Goal: Information Seeking & Learning: Learn about a topic

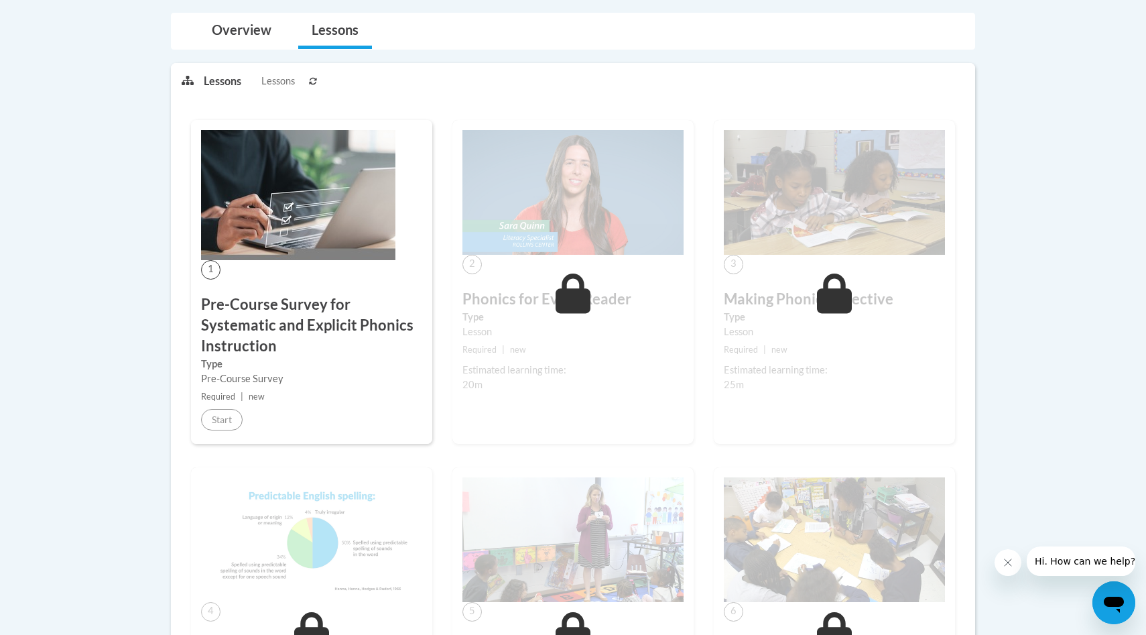
scroll to position [283, 0]
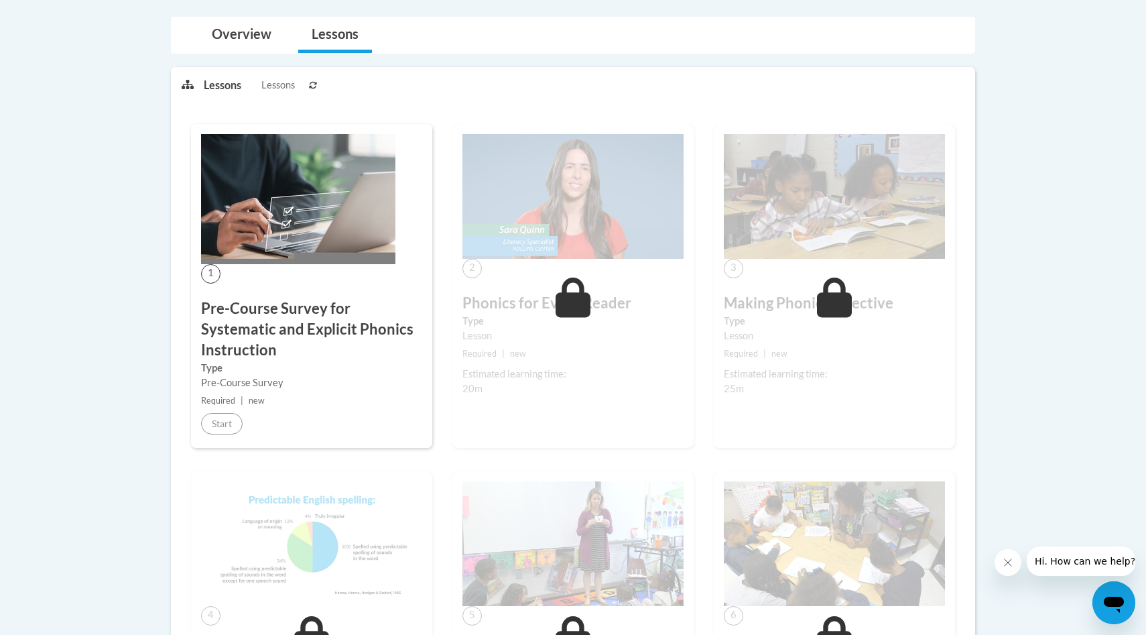
click at [312, 196] on img at bounding box center [298, 199] width 194 height 130
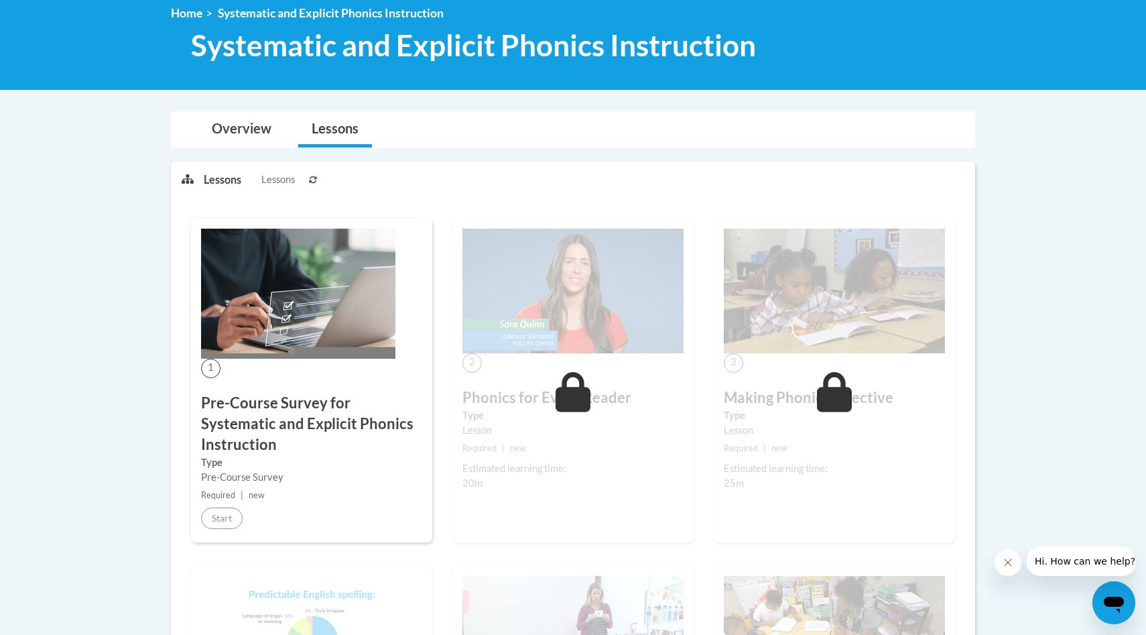
scroll to position [208, 0]
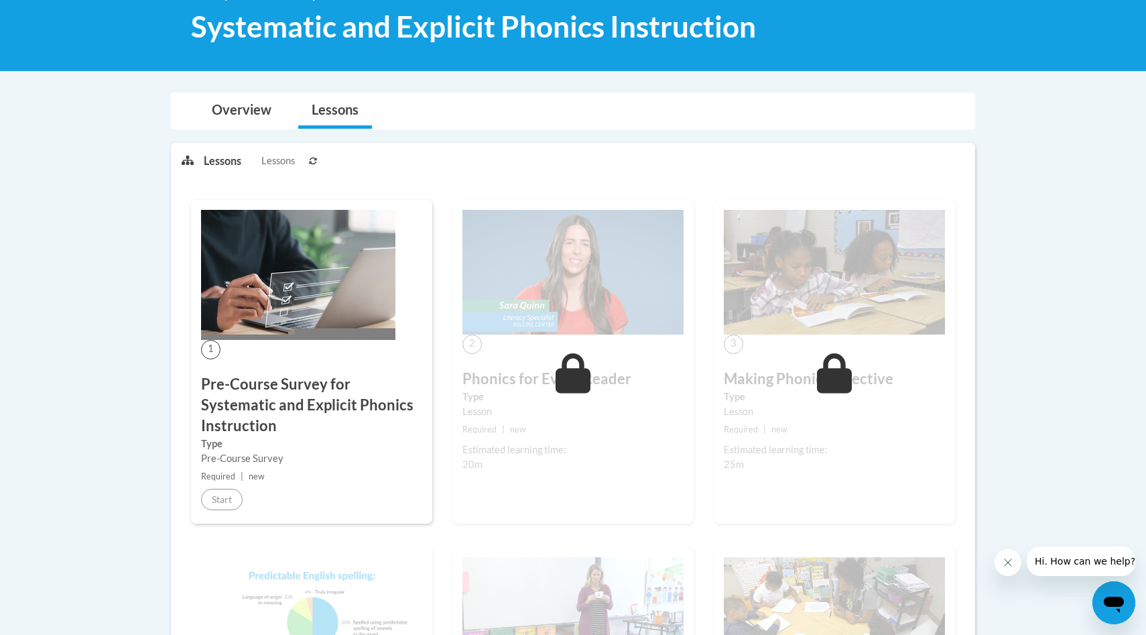
click at [295, 232] on img at bounding box center [298, 275] width 194 height 130
click at [543, 415] on div "Lesson" at bounding box center [572, 411] width 221 height 15
click at [555, 385] on span at bounding box center [573, 373] width 40 height 40
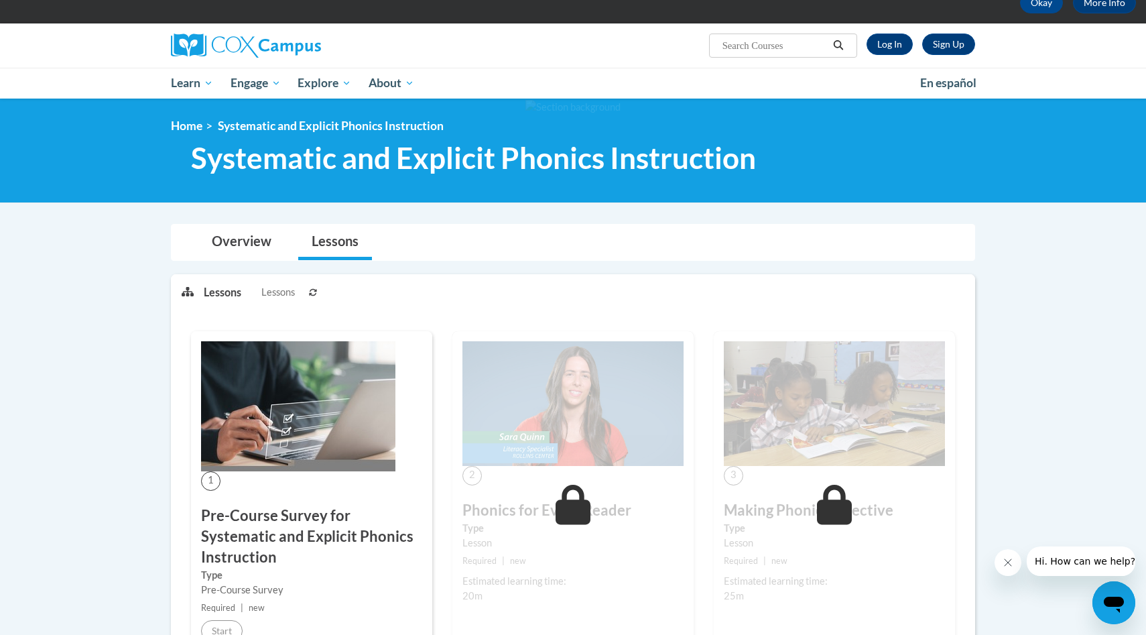
scroll to position [0, 0]
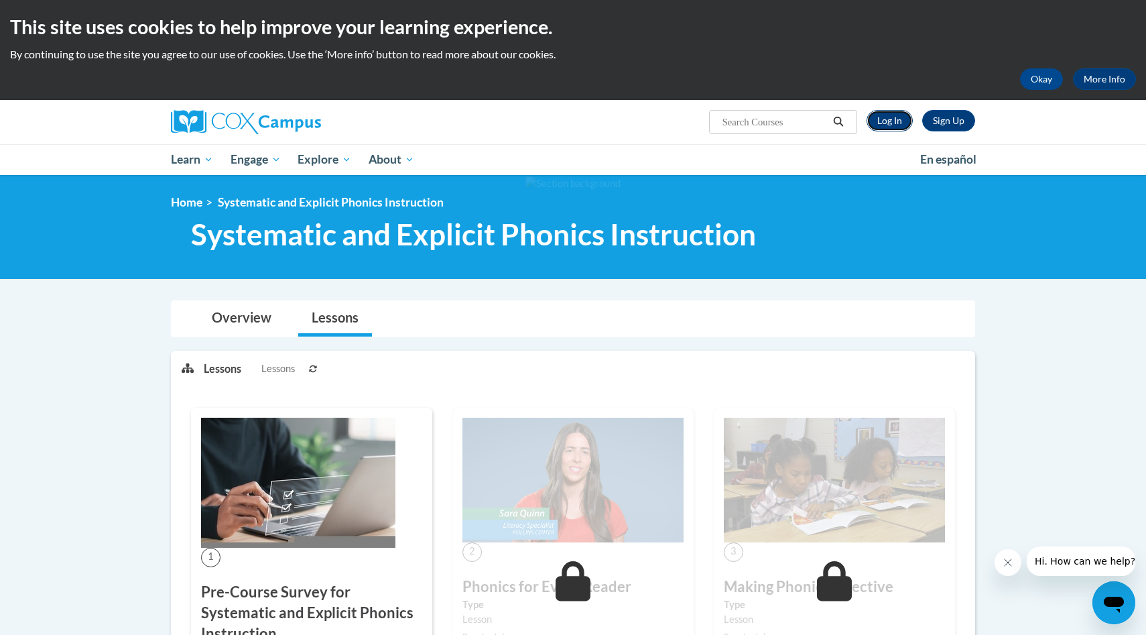
click at [893, 117] on link "Log In" at bounding box center [889, 120] width 46 height 21
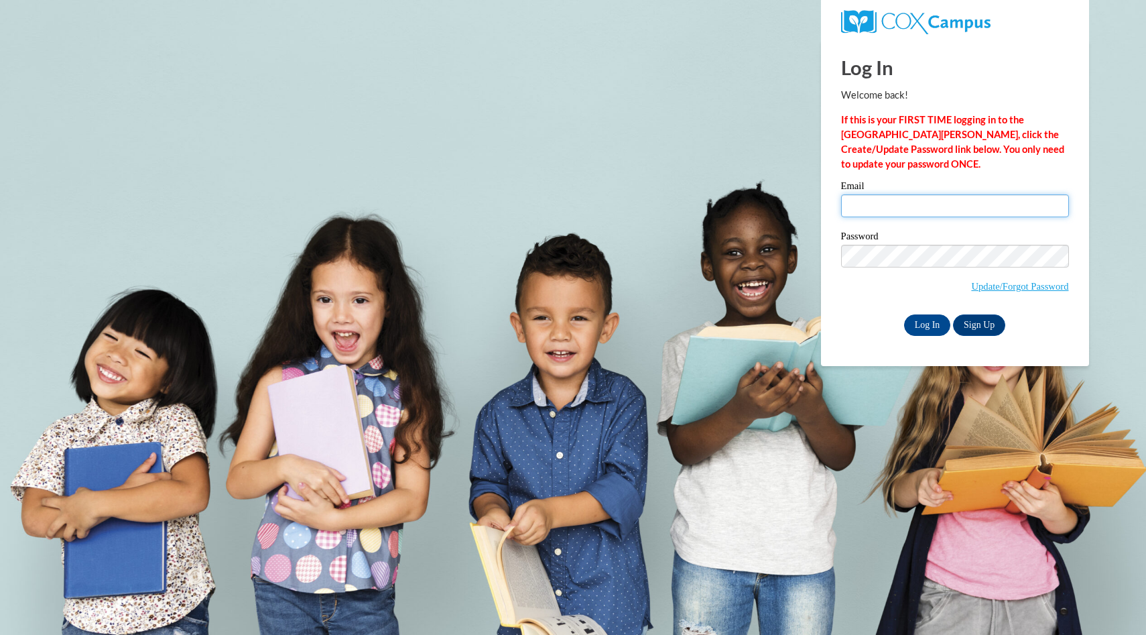
click at [894, 206] on input "Email" at bounding box center [955, 205] width 228 height 23
type input "mebwhite@unc.edu"
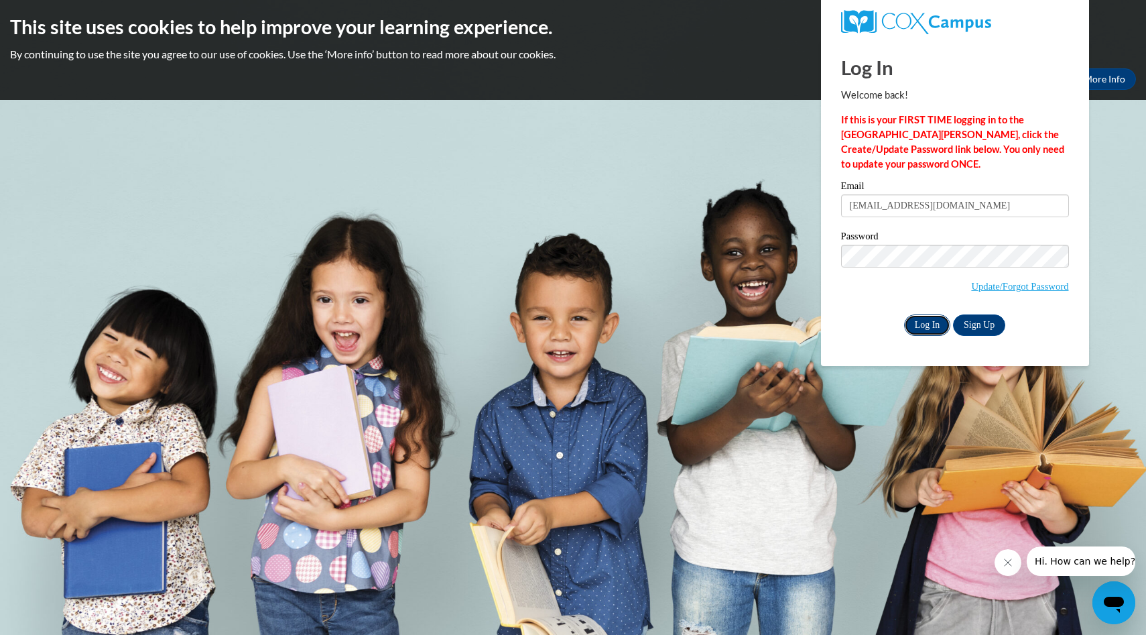
click at [939, 323] on input "Log In" at bounding box center [927, 324] width 47 height 21
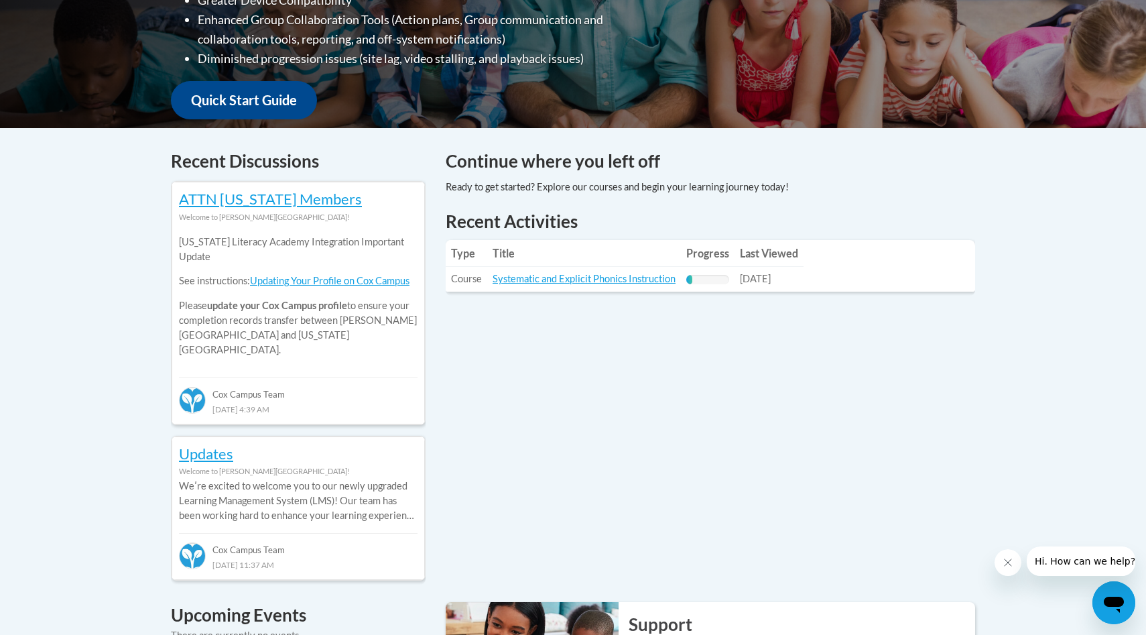
scroll to position [443, 0]
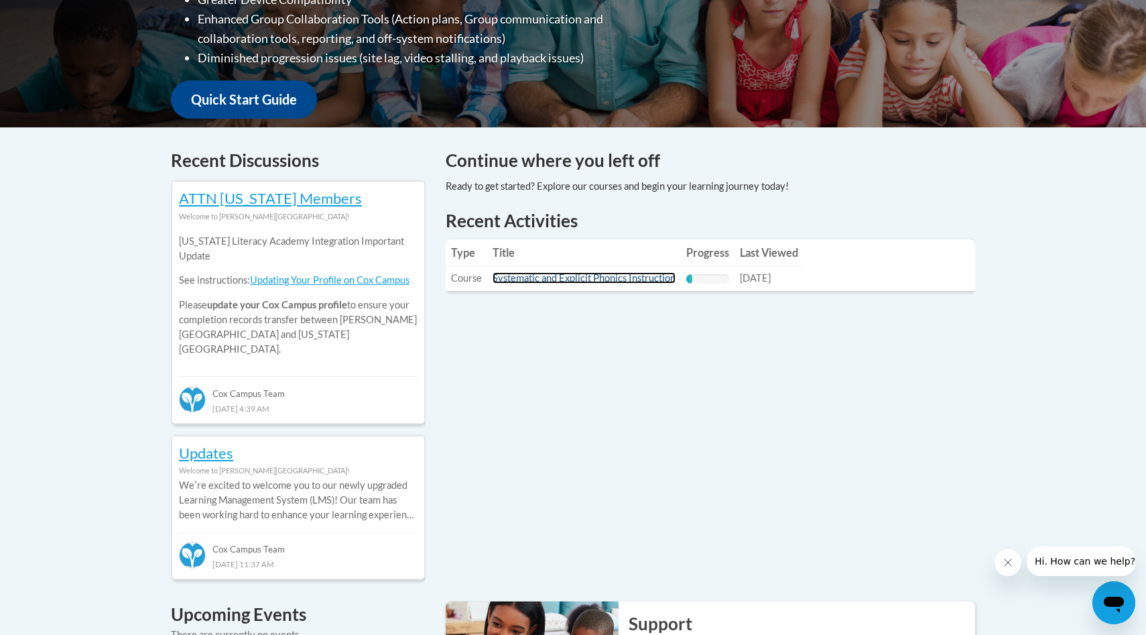
click at [564, 280] on link "Systematic and Explicit Phonics Instruction" at bounding box center [584, 277] width 183 height 11
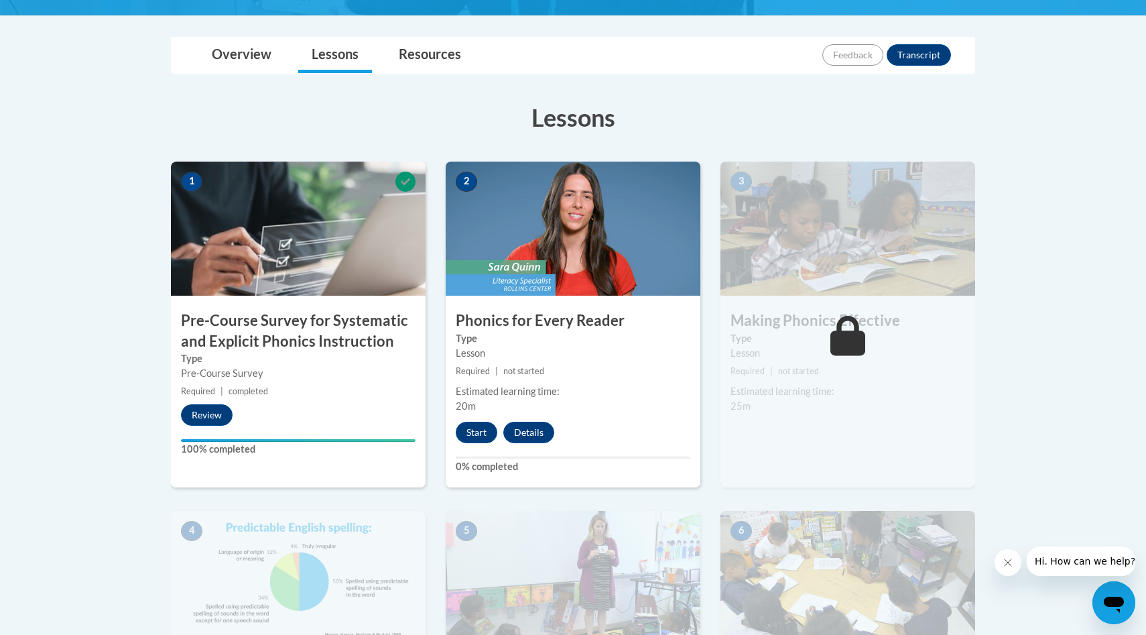
scroll to position [293, 0]
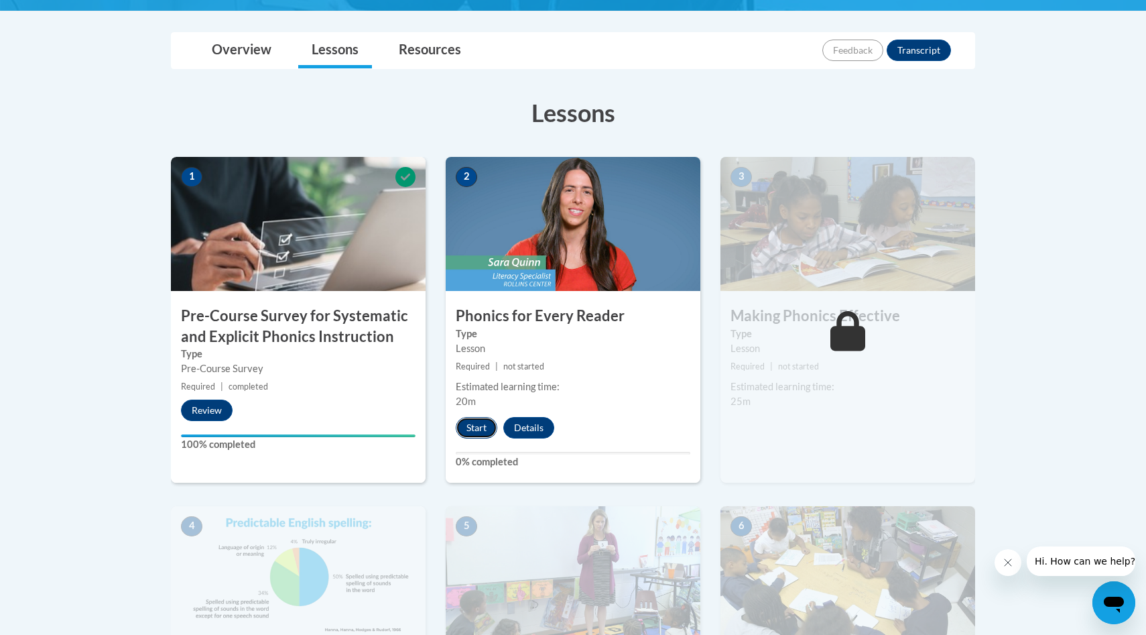
click at [480, 430] on button "Start" at bounding box center [477, 427] width 42 height 21
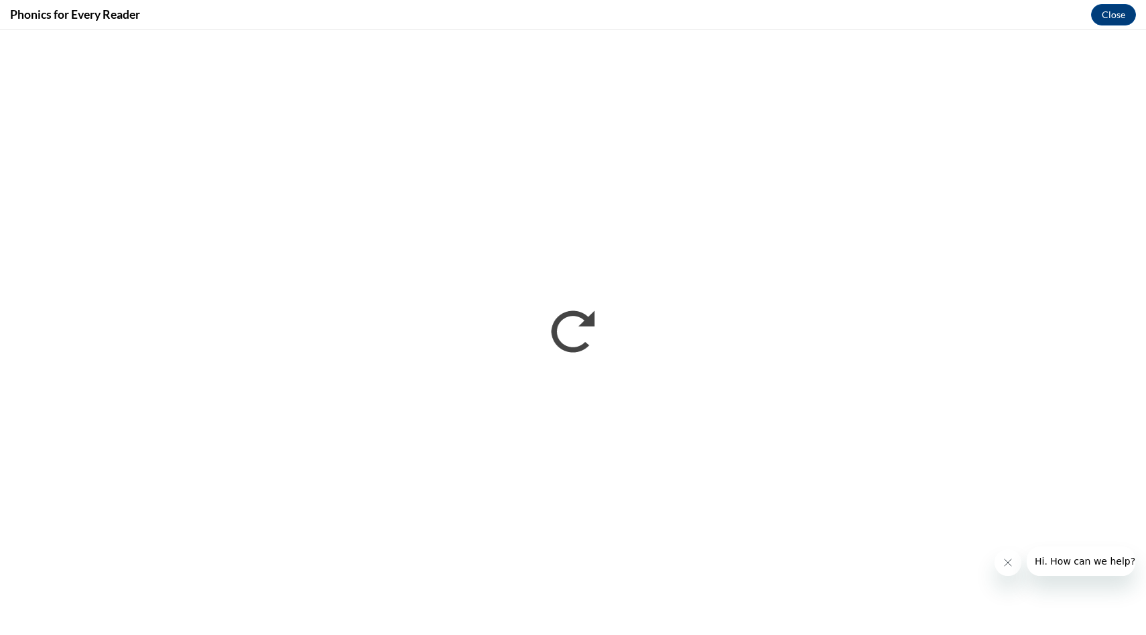
scroll to position [0, 0]
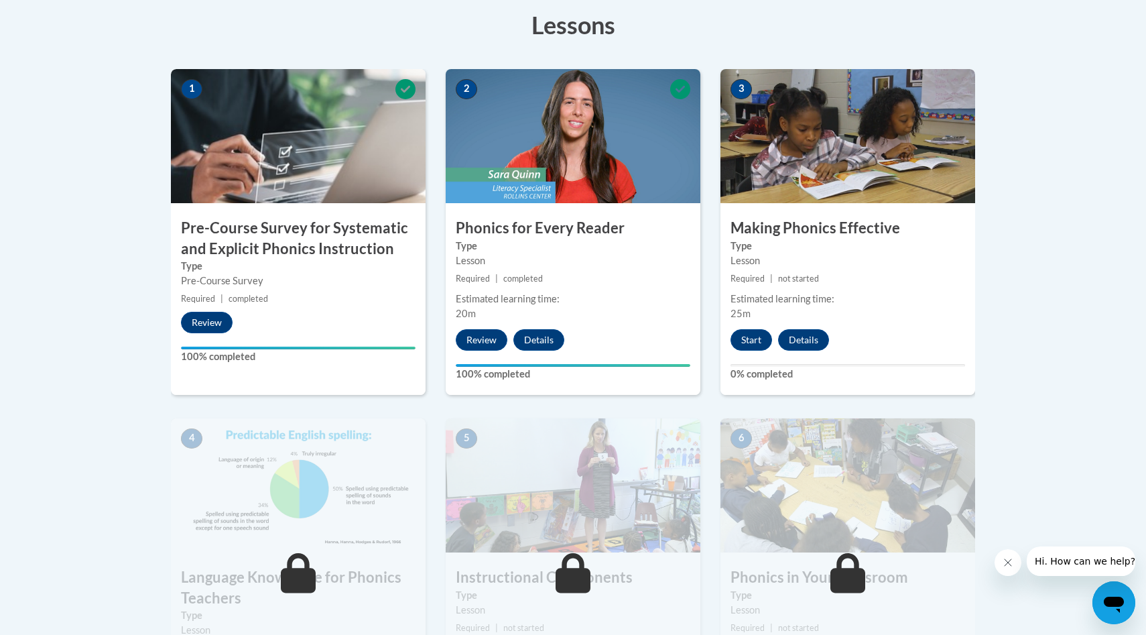
scroll to position [389, 0]
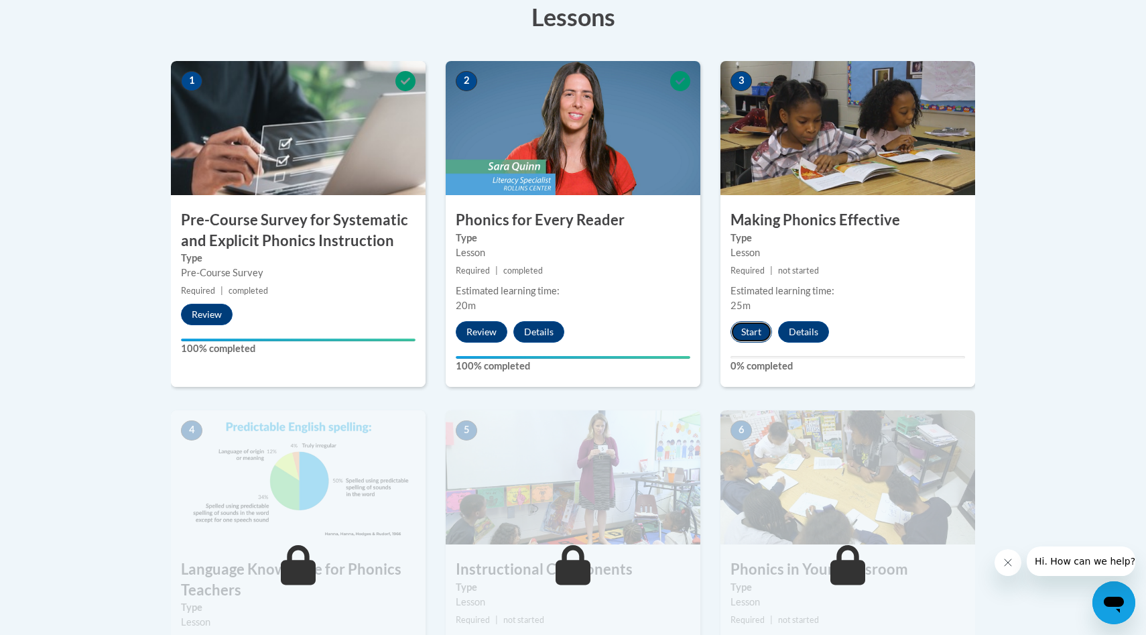
click at [749, 330] on button "Start" at bounding box center [751, 331] width 42 height 21
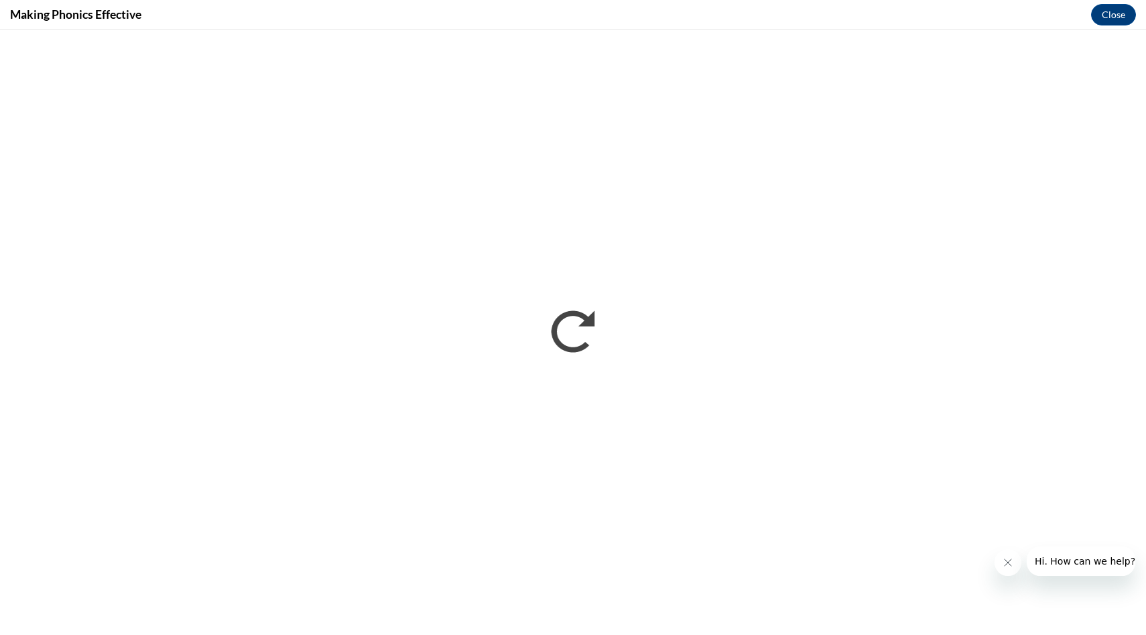
scroll to position [0, 0]
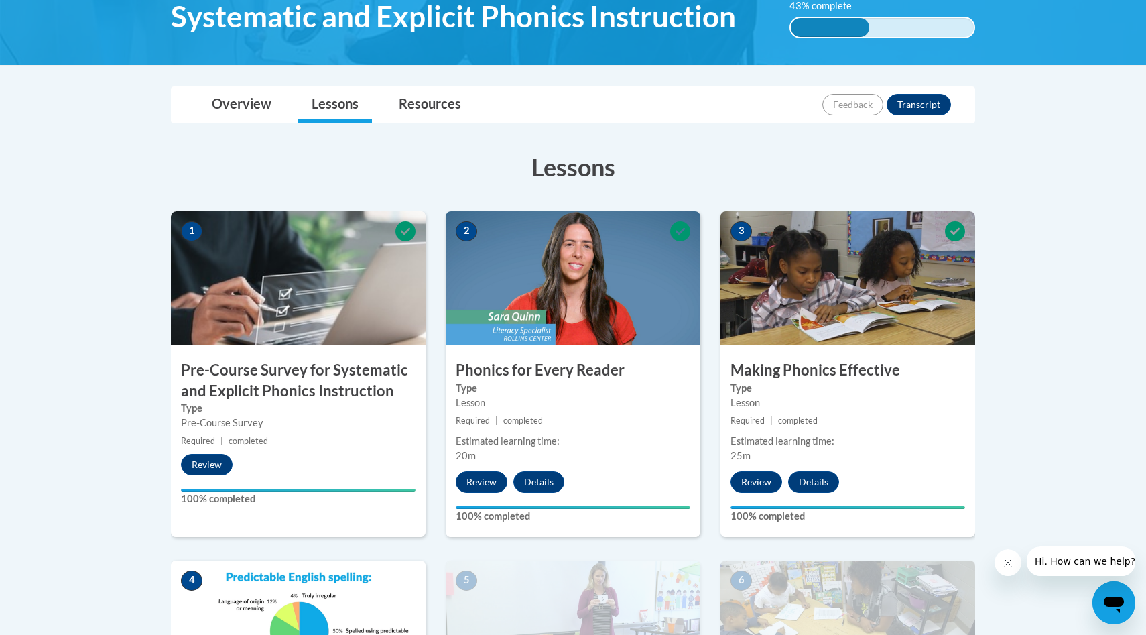
scroll to position [216, 0]
